Goal: Answer question/provide support

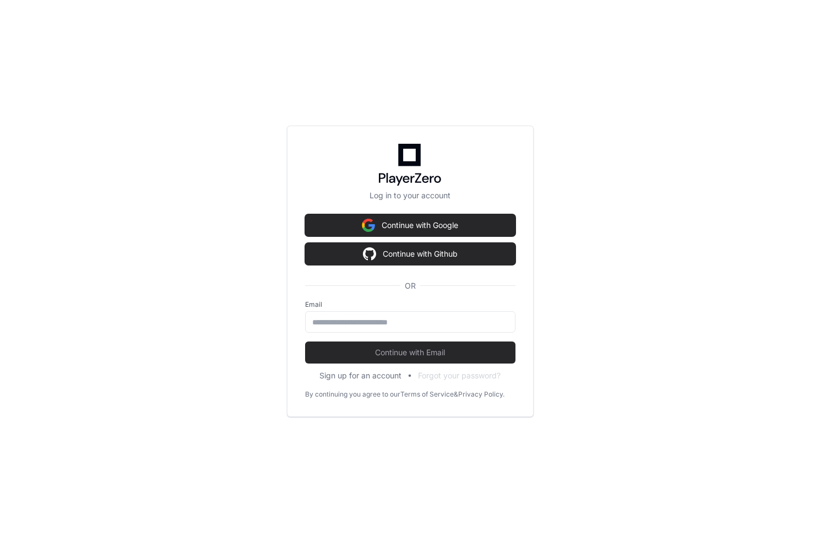
click at [411, 307] on label "Email" at bounding box center [410, 304] width 210 height 9
click at [411, 317] on input "email" at bounding box center [410, 322] width 196 height 11
click at [0, 541] on com-1password-button at bounding box center [0, 542] width 0 height 0
click at [370, 322] on input "email" at bounding box center [410, 322] width 196 height 11
type input "**********"
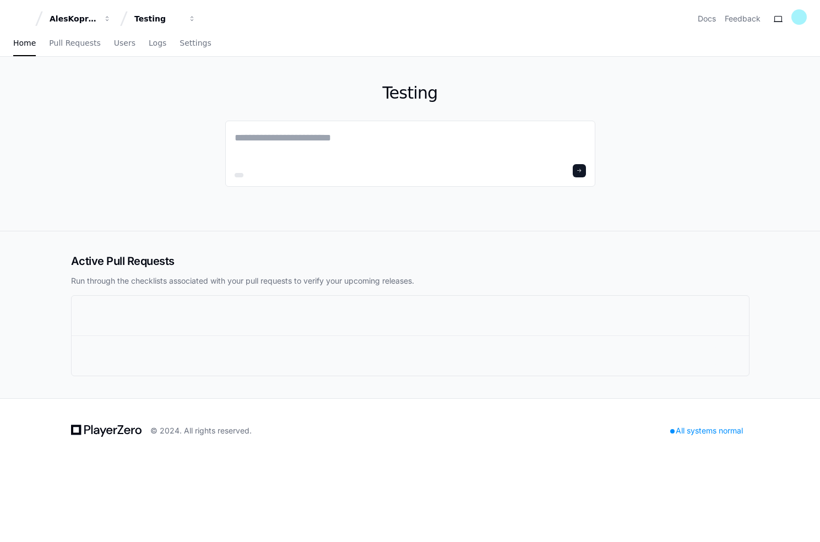
click at [405, 357] on div "AlesKoprivnikar Testing Docs Feedback Home Pull Requests Users Logs Settings Te…" at bounding box center [410, 271] width 820 height 542
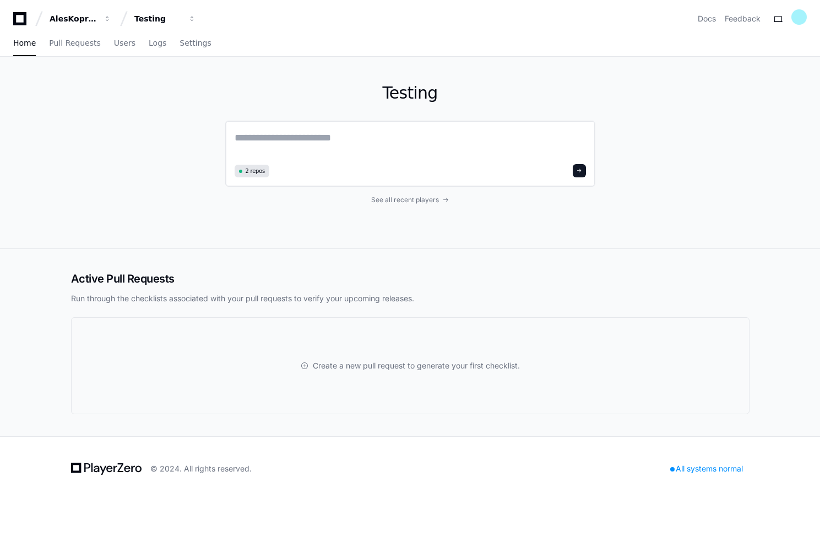
click at [347, 138] on textarea at bounding box center [410, 145] width 351 height 31
click at [294, 127] on div "2 repos" at bounding box center [410, 153] width 370 height 64
click at [278, 138] on textarea at bounding box center [410, 144] width 351 height 29
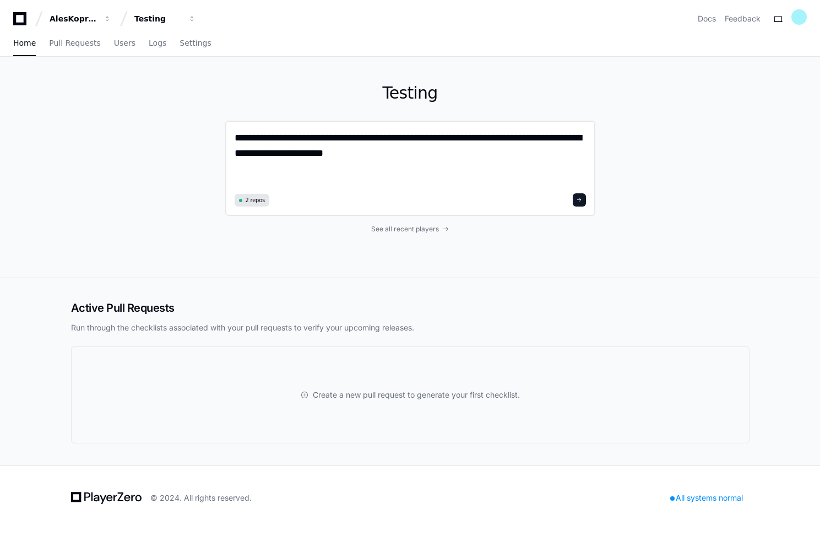
paste textarea "**********"
type textarea "**********"
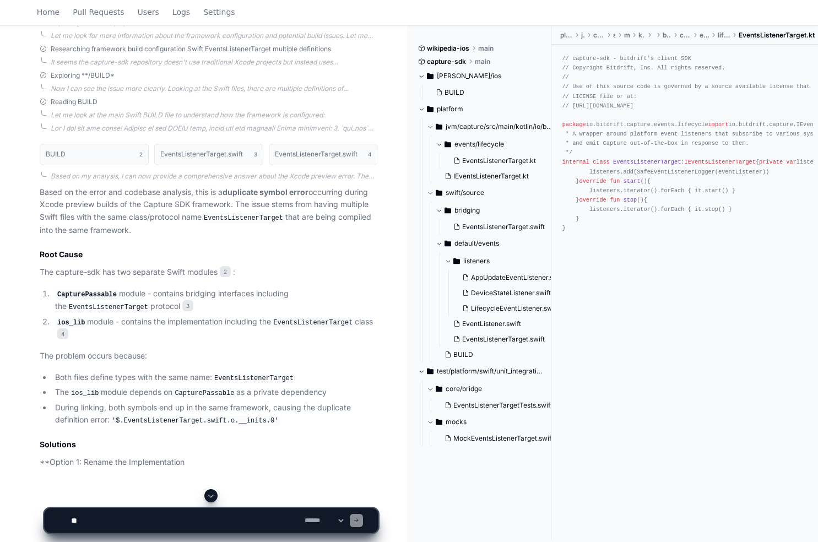
scroll to position [536, 0]
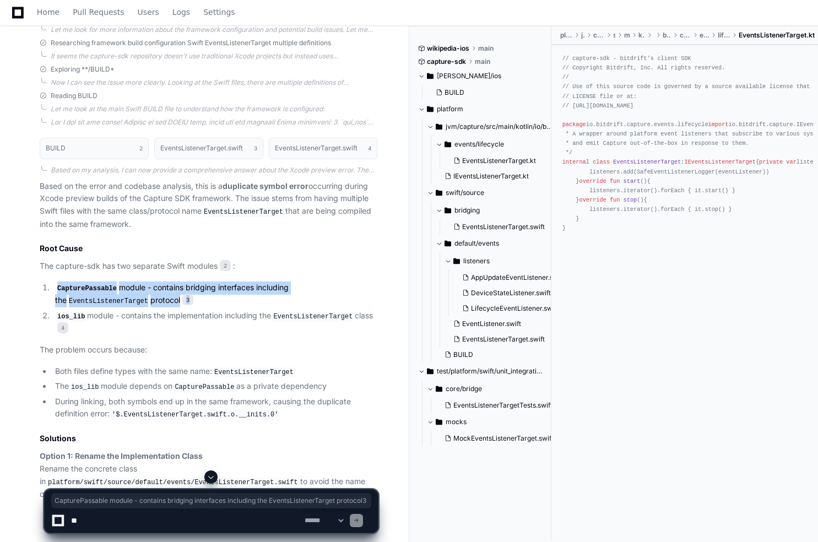
drag, startPoint x: 75, startPoint y: 278, endPoint x: 238, endPoint y: 295, distance: 163.9
click at [238, 295] on article "Based on the error and codebase analysis, this is a duplicate symbol error occu…" at bounding box center [209, 465] width 338 height 571
click at [238, 291] on li "CapturePassable module - contains bridging interfaces including the EventsListe…" at bounding box center [215, 294] width 326 height 26
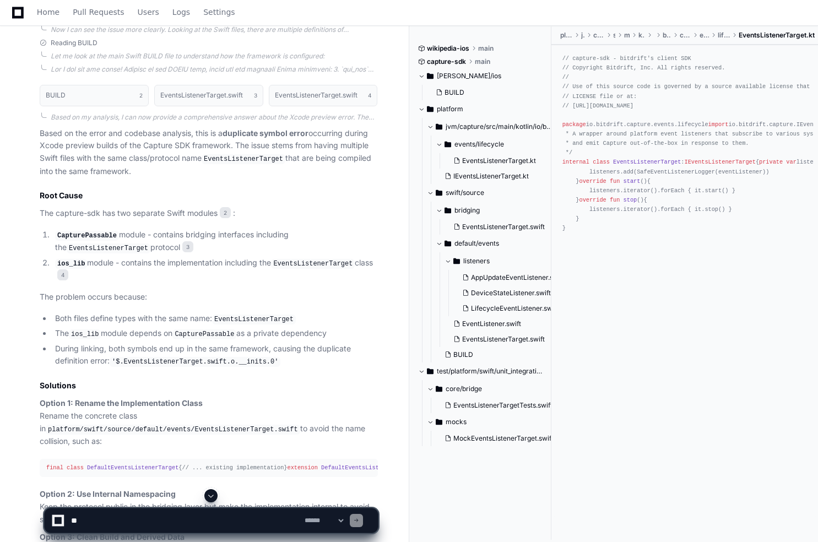
scroll to position [606, 0]
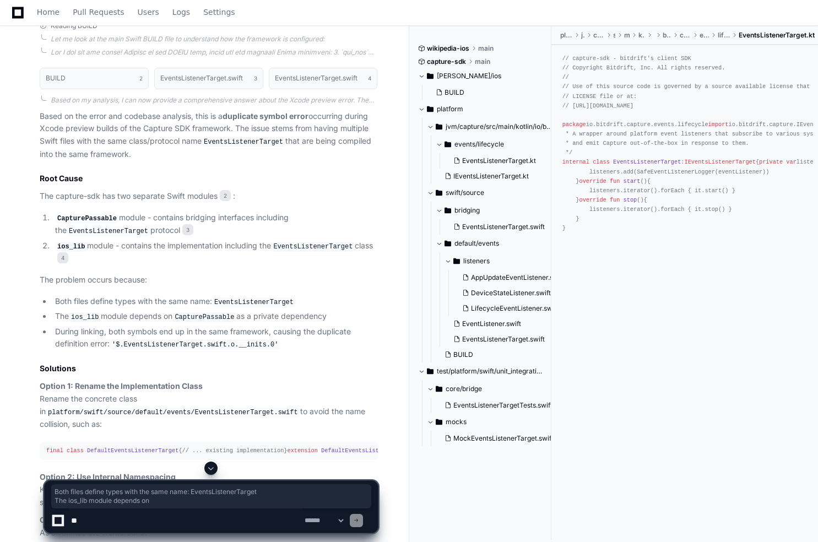
drag, startPoint x: 96, startPoint y: 292, endPoint x: 176, endPoint y: 312, distance: 82.2
click at [176, 312] on article "Based on the error and codebase analysis, this is a duplicate symbol error occu…" at bounding box center [209, 395] width 338 height 571
click at [176, 312] on li "The ios_lib module depends on CapturePassable as a private dependency" at bounding box center [215, 316] width 326 height 13
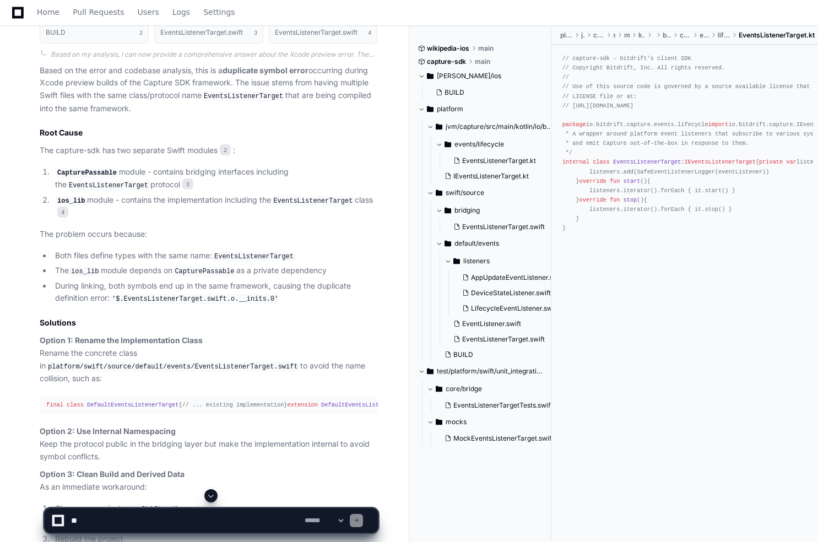
scroll to position [669, 0]
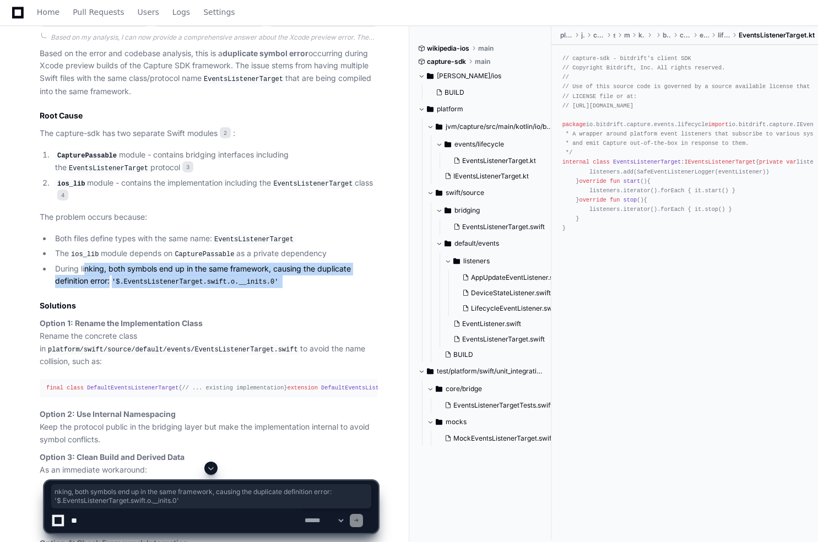
drag, startPoint x: 86, startPoint y: 265, endPoint x: 289, endPoint y: 286, distance: 203.2
click at [289, 286] on article "Based on the error and codebase analysis, this is a duplicate symbol error occu…" at bounding box center [209, 332] width 338 height 571
drag, startPoint x: 296, startPoint y: 288, endPoint x: 64, endPoint y: 273, distance: 231.8
click at [64, 273] on article "Based on the error and codebase analysis, this is a duplicate symbol error occu…" at bounding box center [209, 332] width 338 height 571
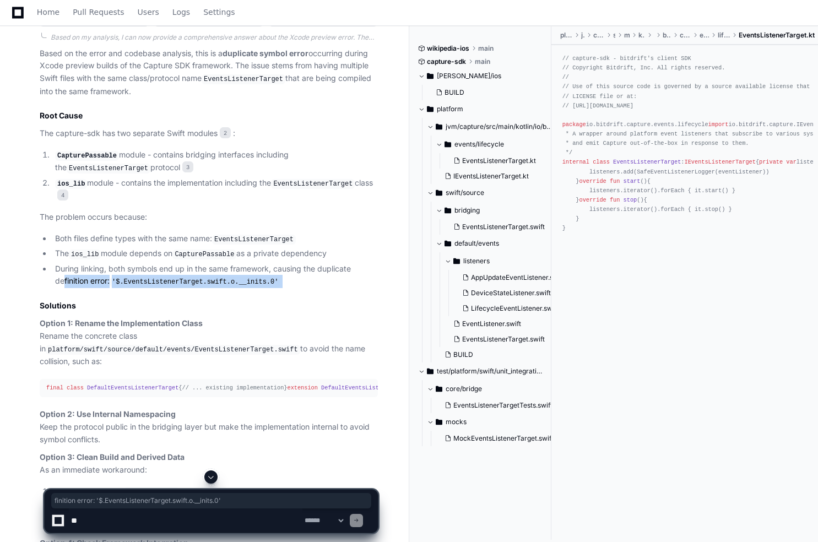
click at [64, 273] on li "During linking, both symbols end up in the same framework, causing the duplicat…" at bounding box center [215, 275] width 326 height 25
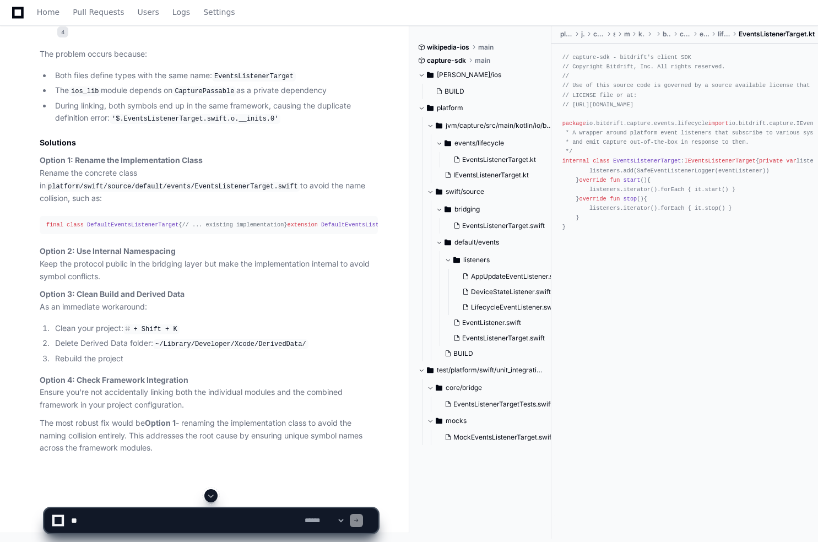
scroll to position [873, 0]
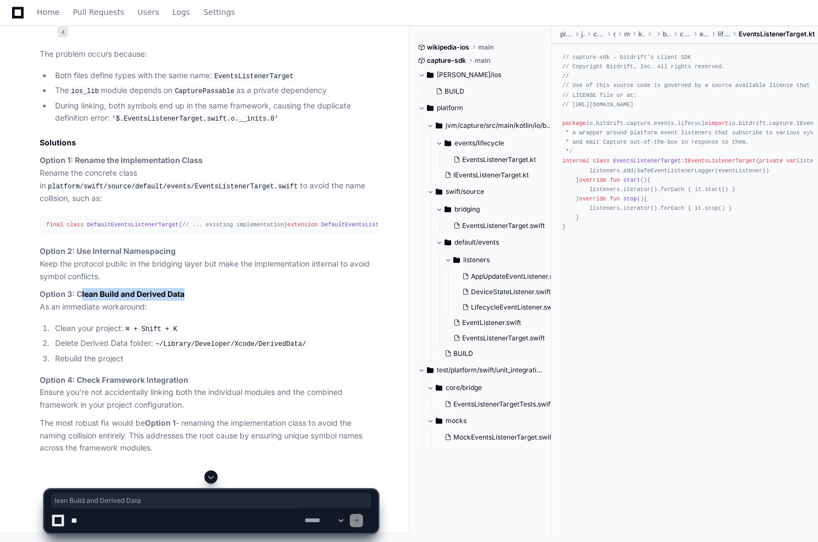
drag, startPoint x: 83, startPoint y: 302, endPoint x: 225, endPoint y: 308, distance: 142.8
click at [225, 308] on p "Option 3: Clean Build and Derived Data As an immediate workaround:" at bounding box center [209, 300] width 338 height 25
drag, startPoint x: 208, startPoint y: 313, endPoint x: 160, endPoint y: 337, distance: 53.7
click at [160, 337] on article "Based on the error and codebase analysis, this is a duplicate symbol error occu…" at bounding box center [209, 169] width 338 height 571
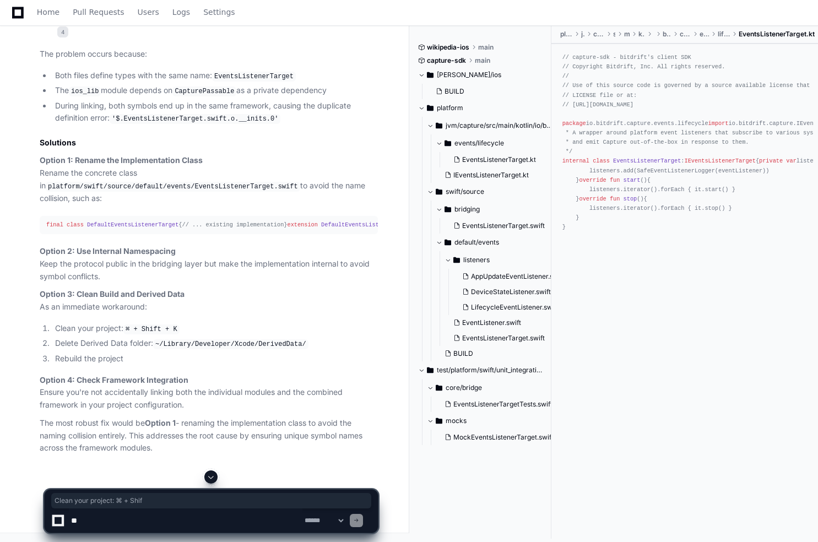
click at [220, 313] on p "Option 3: Clean Build and Derived Data As an immediate workaround:" at bounding box center [209, 300] width 338 height 25
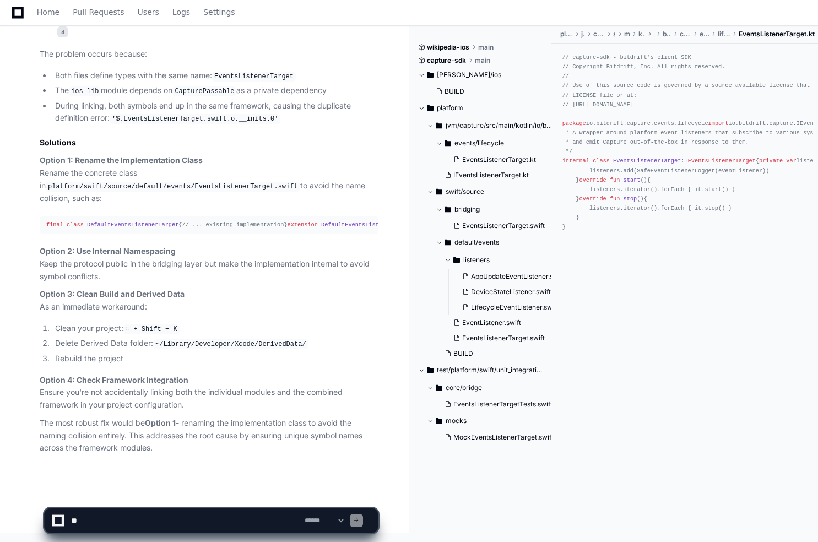
scroll to position [883, 0]
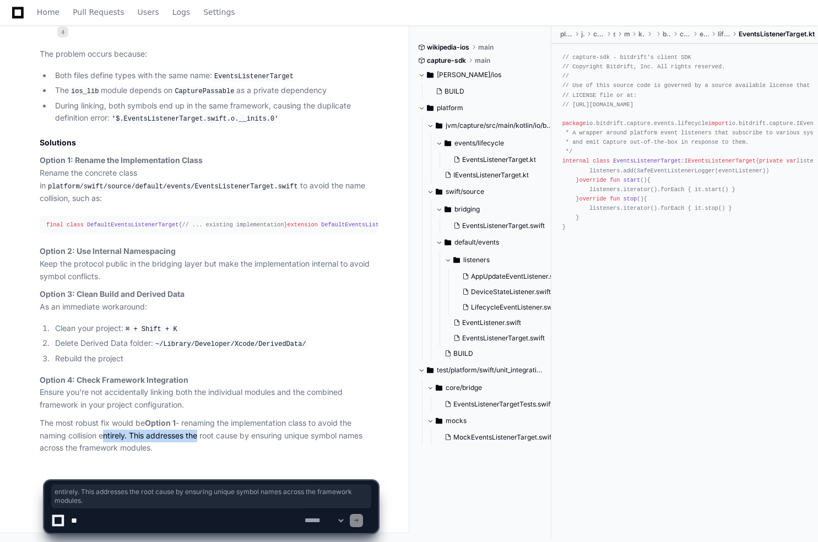
drag, startPoint x: 100, startPoint y: 439, endPoint x: 199, endPoint y: 433, distance: 98.8
click at [199, 433] on p "The most robust fix would be Option 1 - renaming the implementation class to av…" at bounding box center [209, 435] width 338 height 37
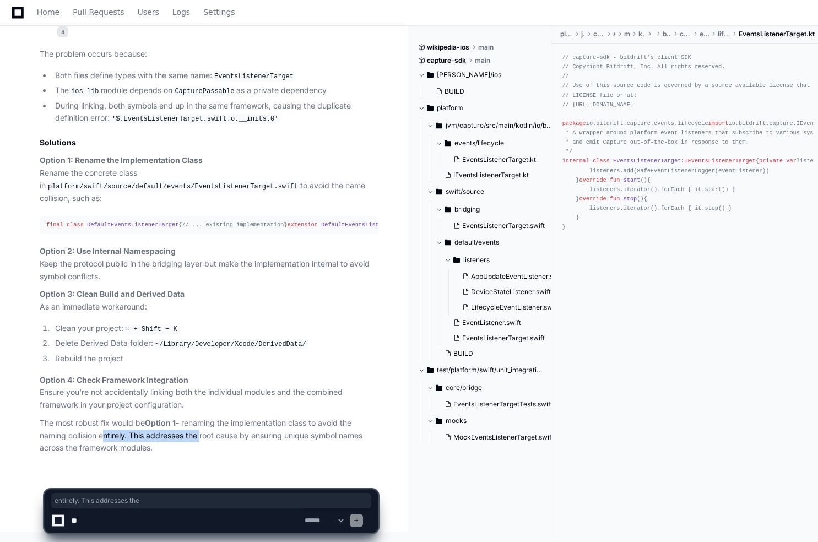
click at [199, 433] on p "The most robust fix would be Option 1 - renaming the implementation class to av…" at bounding box center [209, 435] width 338 height 37
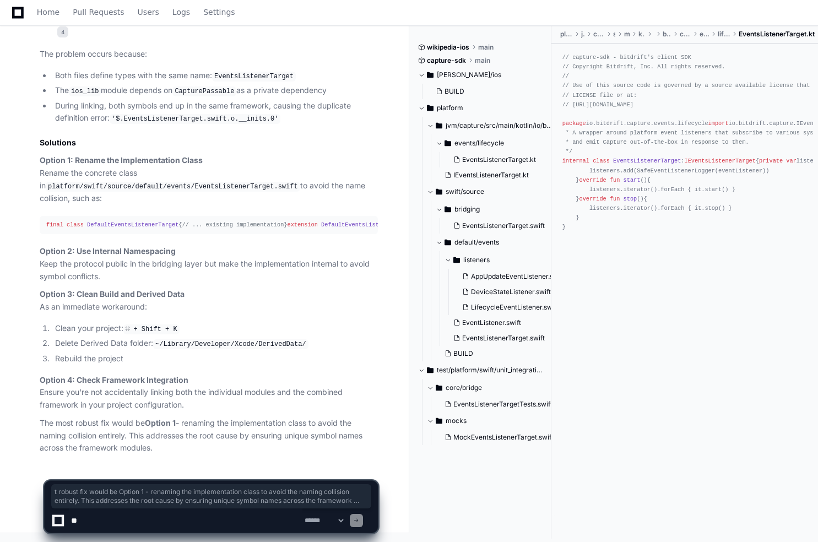
drag, startPoint x: 218, startPoint y: 443, endPoint x: 72, endPoint y: 429, distance: 147.2
click at [72, 429] on p "The most robust fix would be Option 1 - renaming the implementation class to av…" at bounding box center [209, 435] width 338 height 37
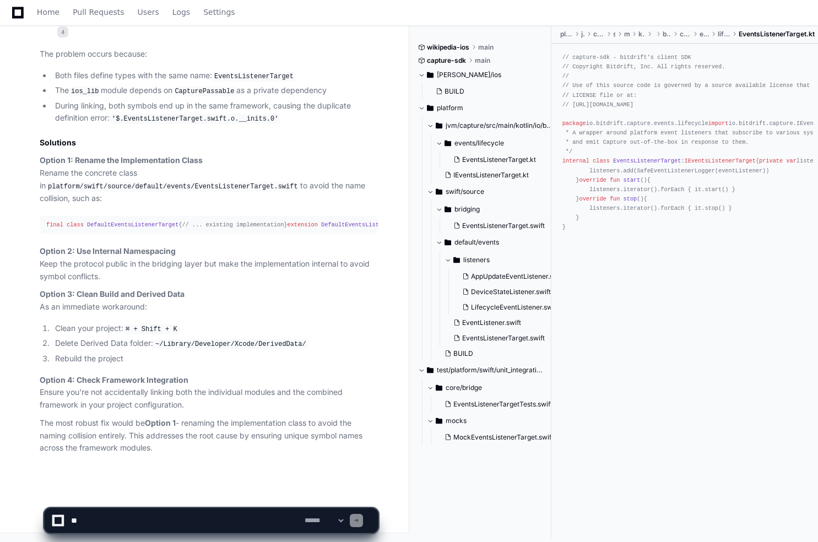
click at [134, 524] on textarea at bounding box center [186, 520] width 234 height 24
type textarea "**********"
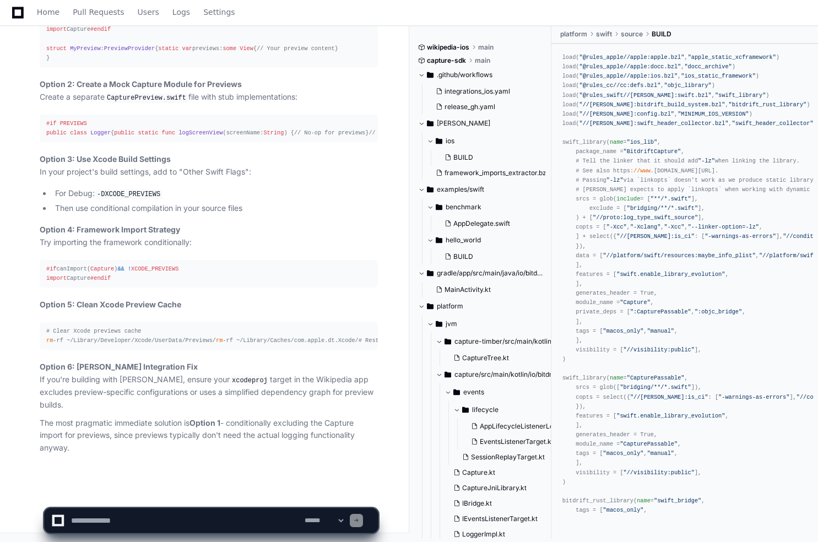
scroll to position [2085, 0]
click at [182, 314] on article "Based on my analysis of the codebase, this is a [PERSON_NAME] + Xcode Preview i…" at bounding box center [209, 97] width 338 height 713
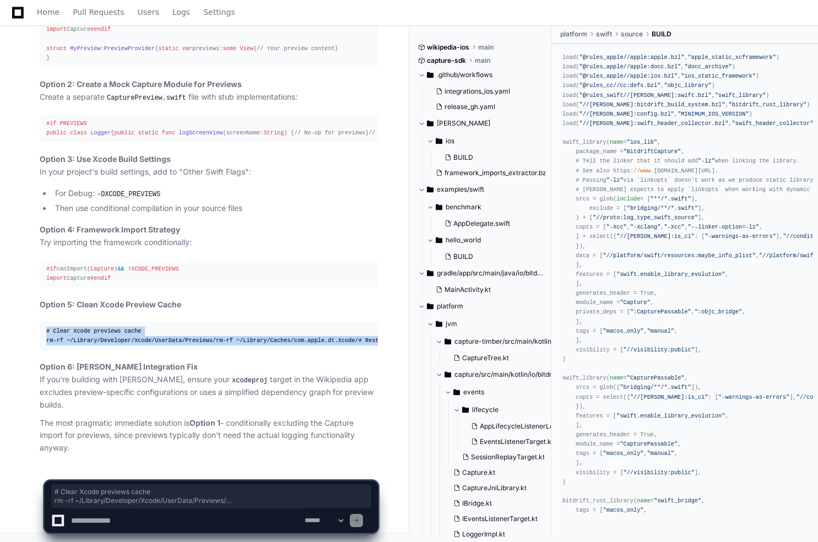
drag, startPoint x: 205, startPoint y: 356, endPoint x: 44, endPoint y: 326, distance: 164.7
click at [44, 326] on pre "# Clear Xcode previews cache rm -rf ~/Library/Developer/Xcode/UserData/Previews…" at bounding box center [209, 336] width 338 height 28
copy div "# Clear Xcode previews cache rm -rf ~/Library/Developer/Xcode/UserData/Previews…"
